Goal: Navigation & Orientation: Find specific page/section

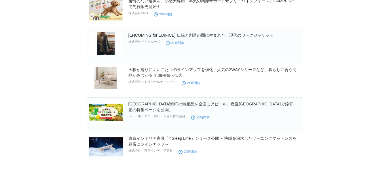
scroll to position [576, 0]
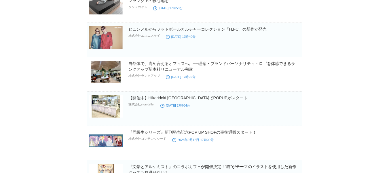
scroll to position [2374, 0]
